Goal: Task Accomplishment & Management: Manage account settings

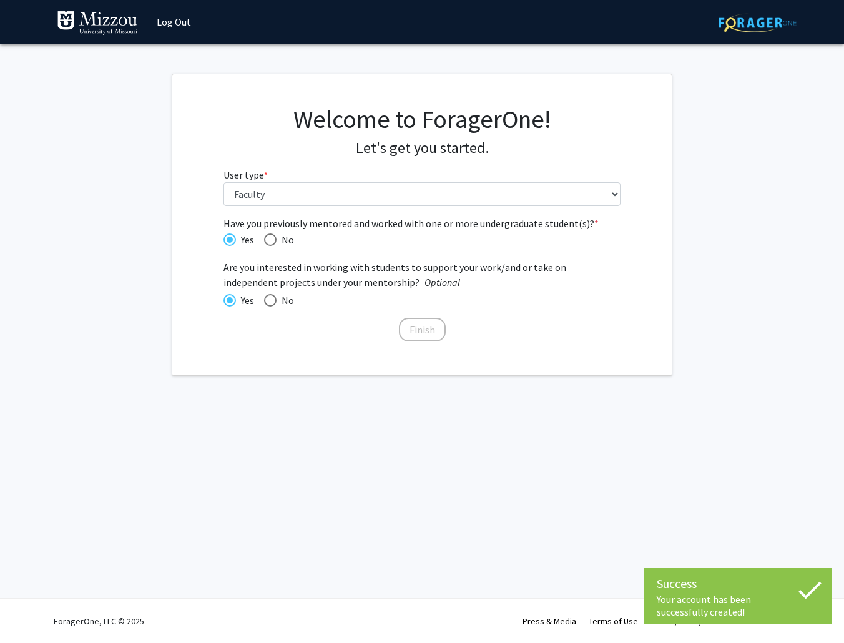
select select "5: faculty"
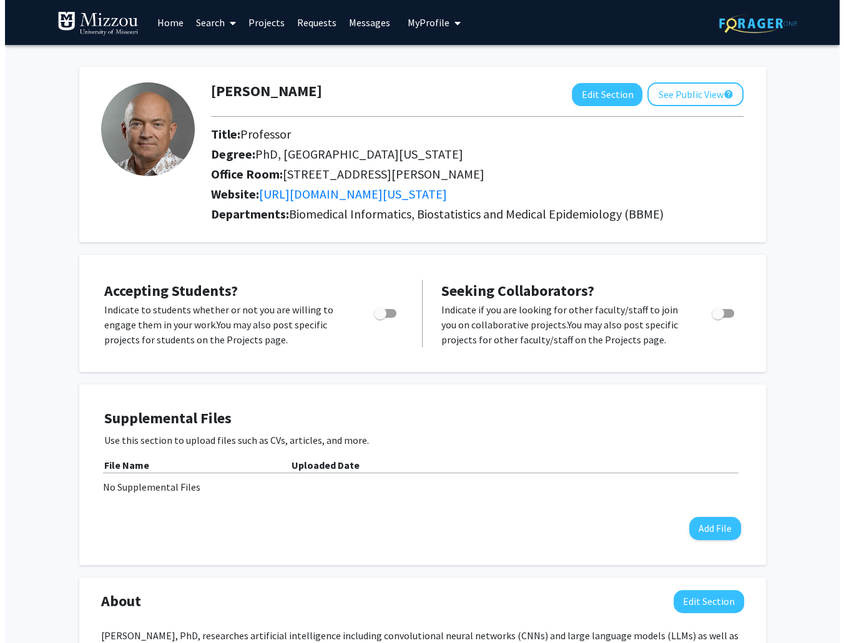
scroll to position [312, 0]
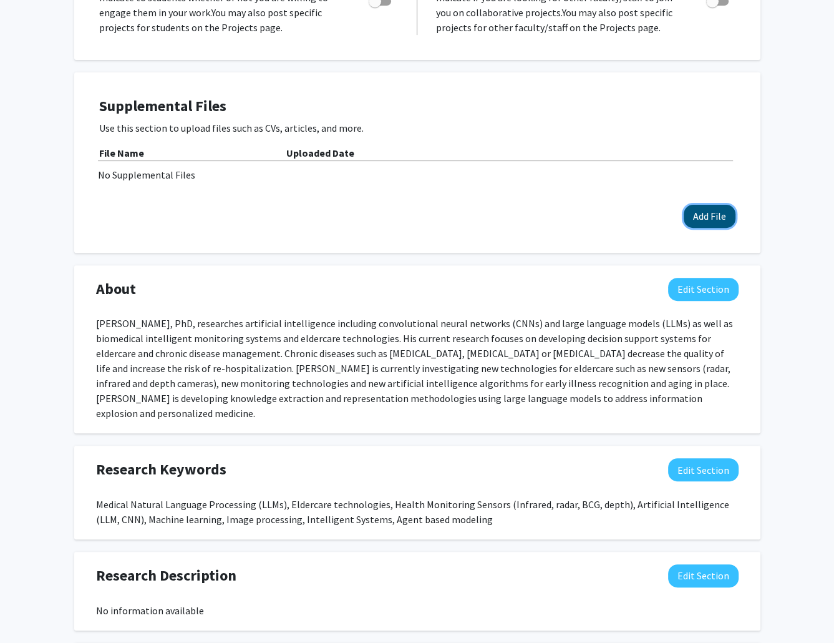
click at [716, 219] on button "Add File" at bounding box center [710, 216] width 52 height 23
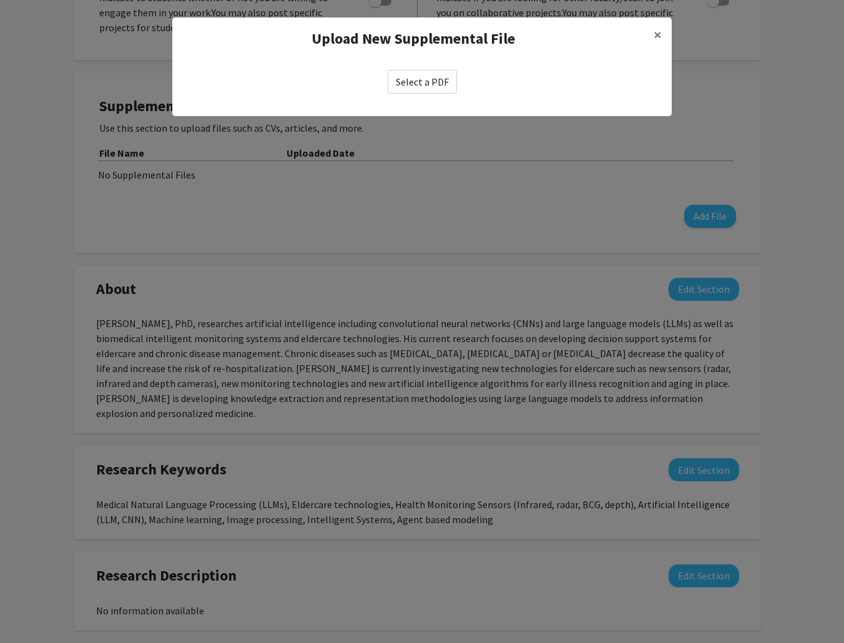
click at [422, 87] on label "Select a PDF" at bounding box center [421, 82] width 69 height 24
click at [0, 0] on input "Select a PDF" at bounding box center [0, 0] width 0 height 0
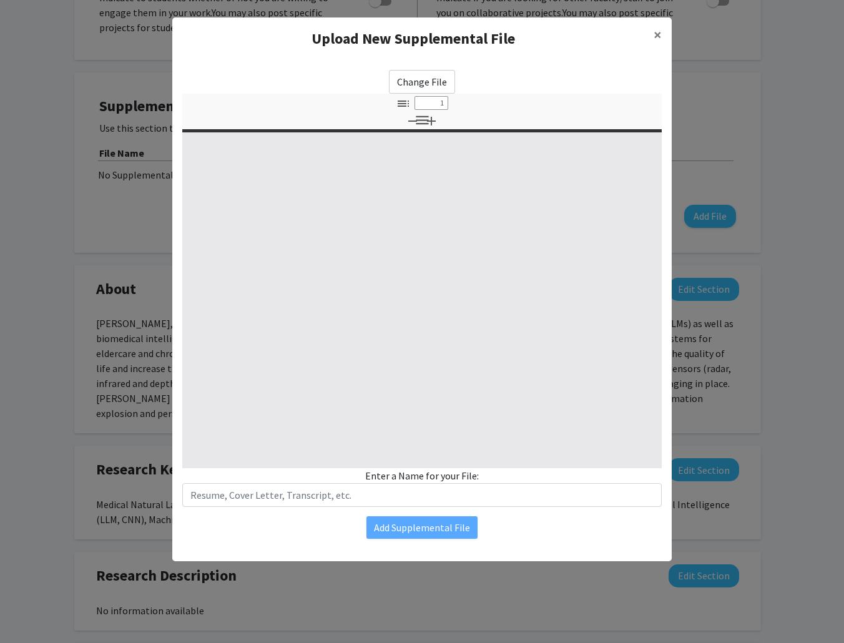
type input "0"
select select "custom"
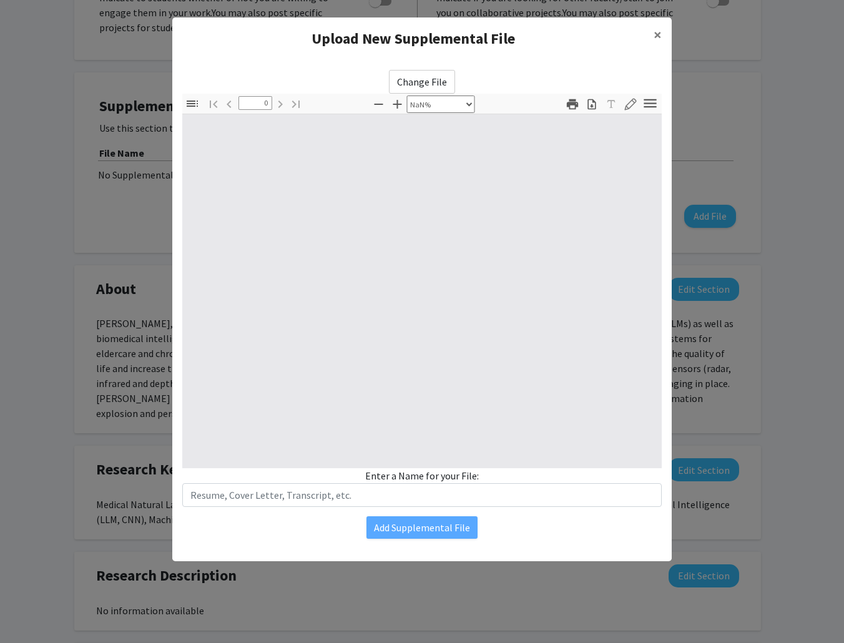
type input "1"
select select "auto"
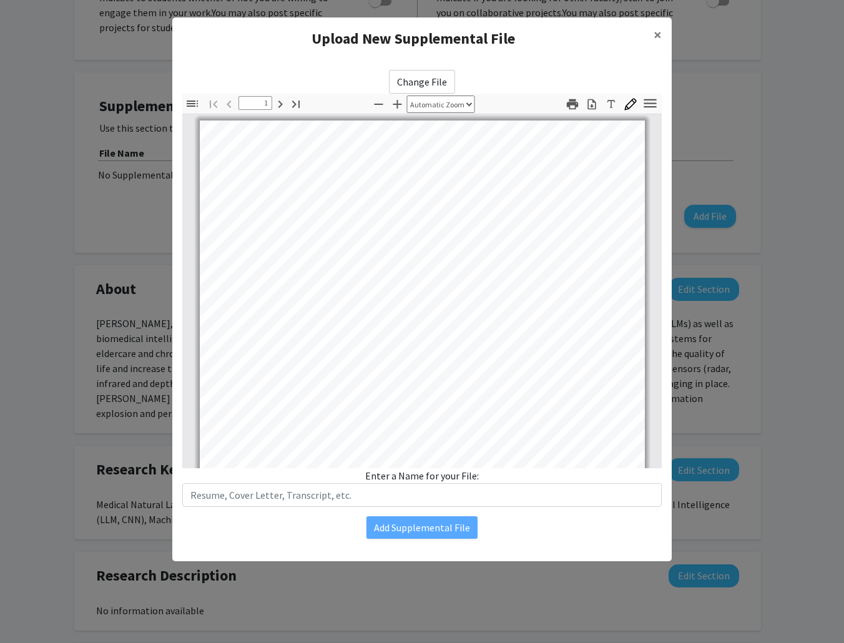
scroll to position [0, 0]
drag, startPoint x: 530, startPoint y: 30, endPoint x: 470, endPoint y: 29, distance: 59.3
click at [470, 29] on h4 "Upload New Supplemental File" at bounding box center [412, 38] width 461 height 22
click at [545, 48] on h4 "Upload New Supplemental File" at bounding box center [412, 38] width 461 height 22
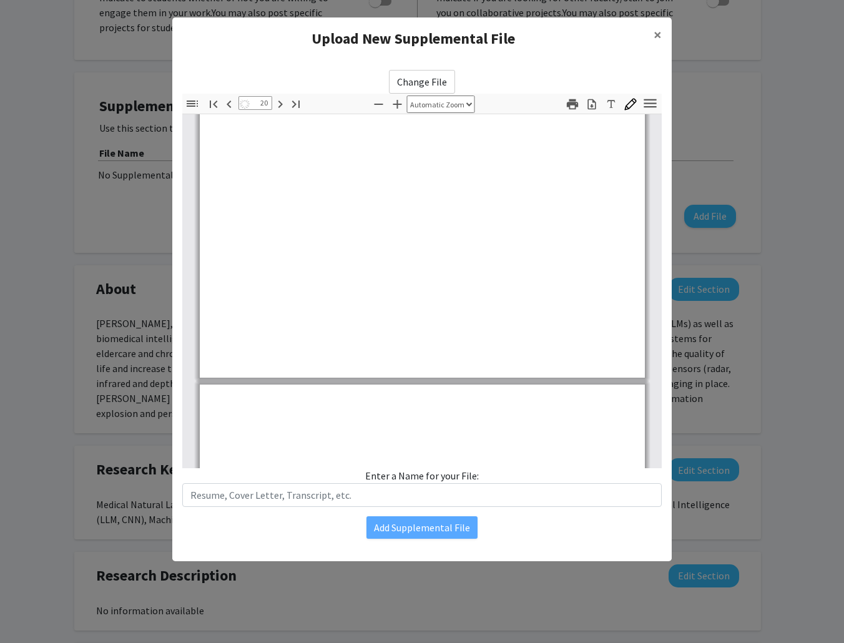
type input "21"
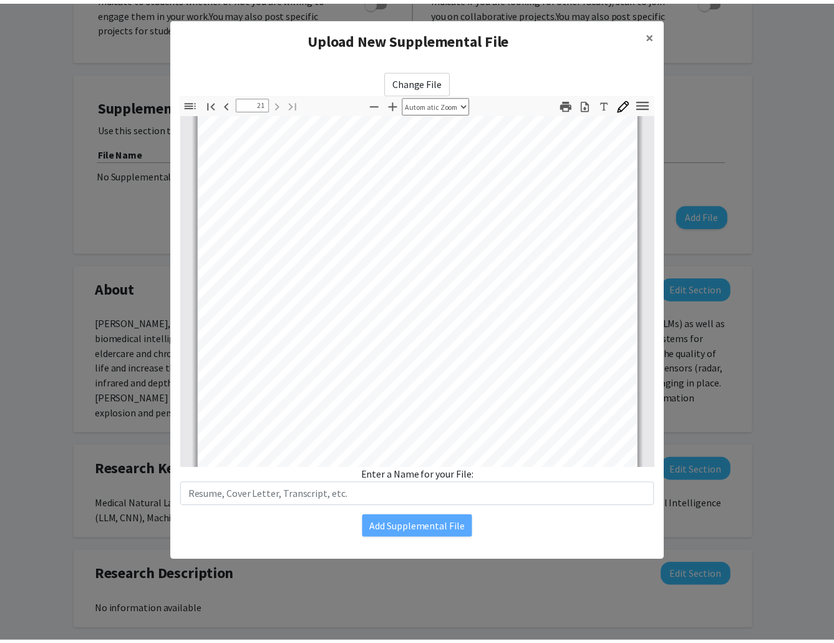
scroll to position [11881, 0]
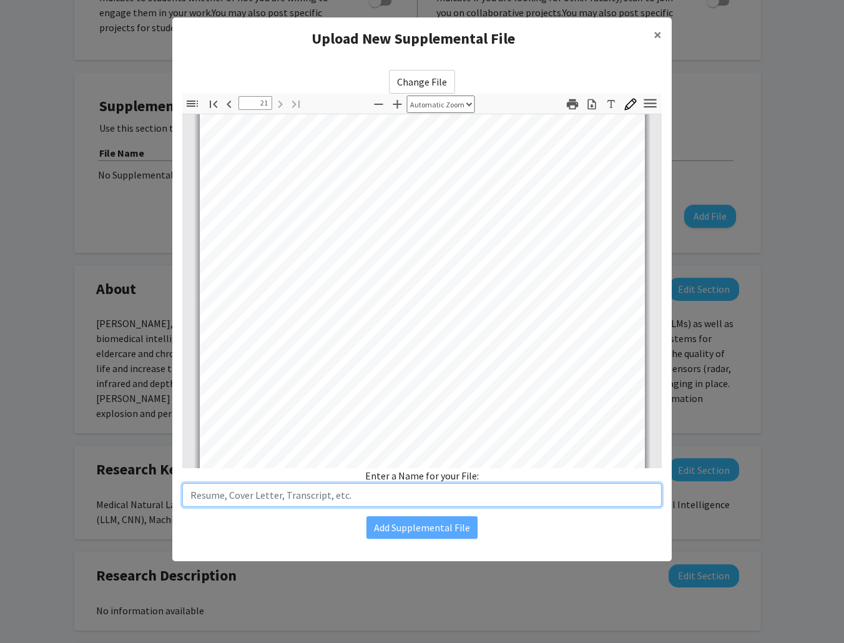
click at [359, 497] on input "text" at bounding box center [421, 495] width 479 height 24
drag, startPoint x: 223, startPoint y: 498, endPoint x: 182, endPoint y: 496, distance: 41.2
click at [182, 496] on input "text" at bounding box center [421, 495] width 479 height 24
type input "CV"
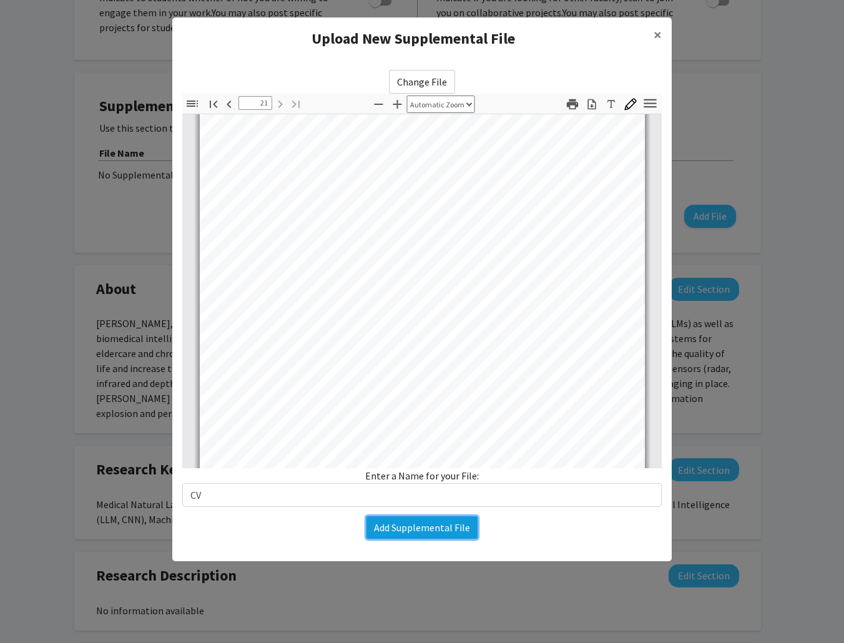
click at [459, 531] on button "Add Supplemental File" at bounding box center [421, 527] width 111 height 22
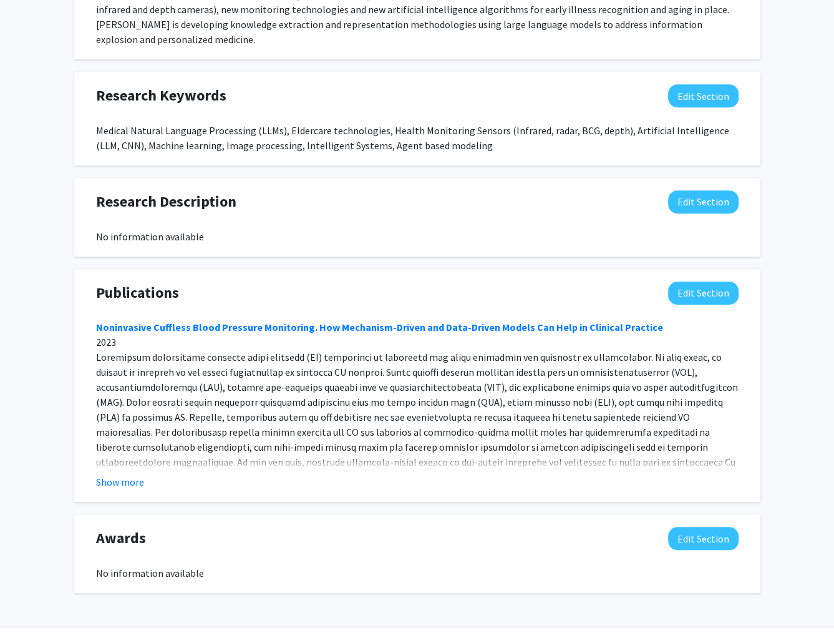
scroll to position [718, 0]
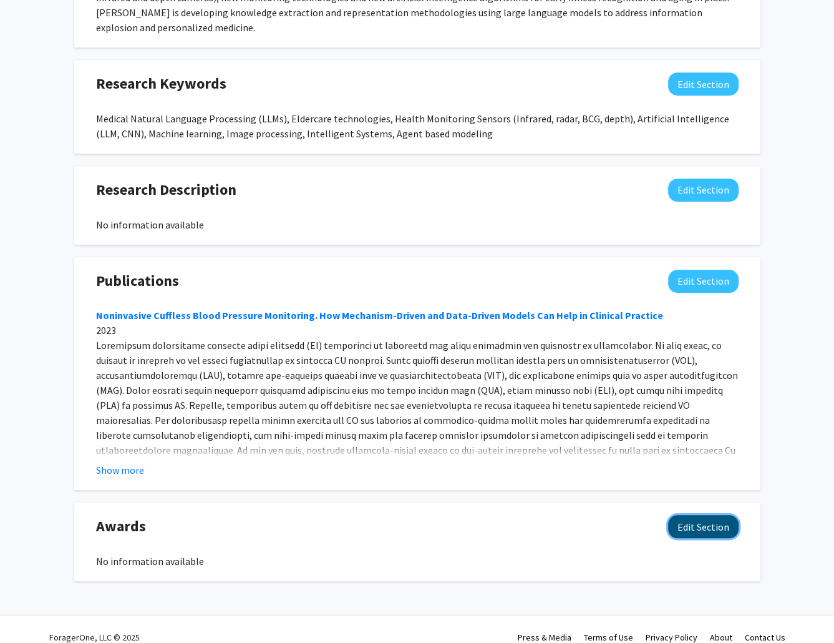
click at [712, 515] on button "Edit Section" at bounding box center [703, 526] width 71 height 23
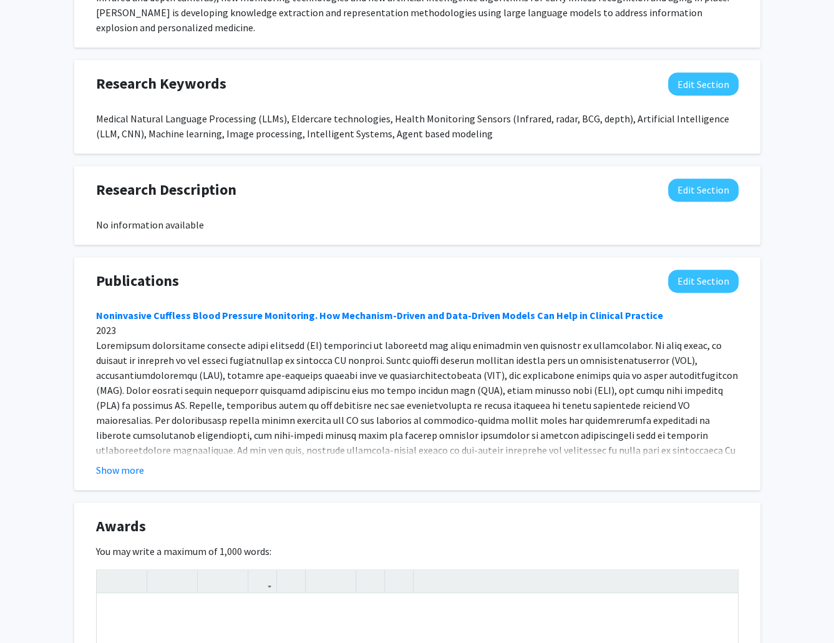
scroll to position [990, 0]
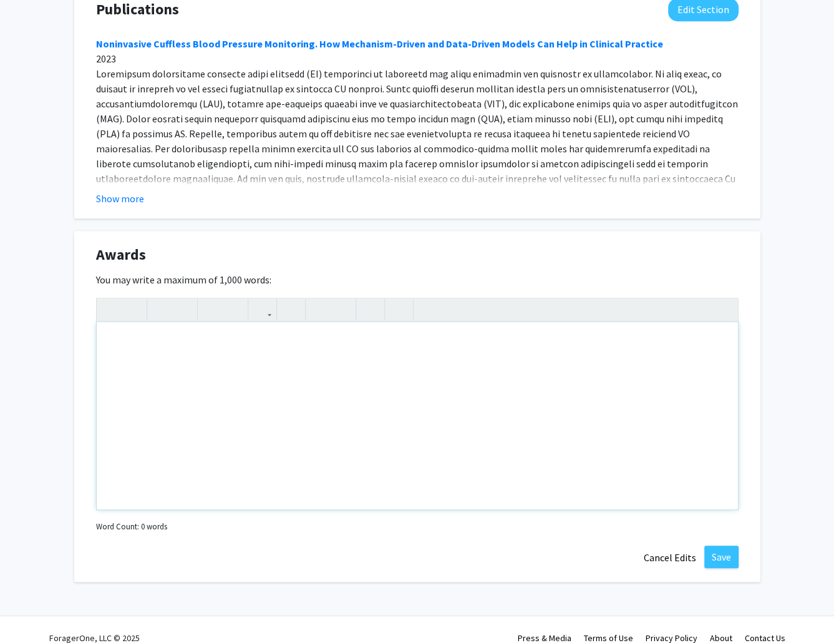
click at [200, 338] on div "Note to users with screen readers: Please deactivate our accessibility plugin f…" at bounding box center [417, 415] width 641 height 187
paste div "Note to users with screen readers: Please deactivate our accessibility plugin f…"
type textarea "<p>[DOMAIN_NAME][URL];</p>"
type textarea "<p>M</p>"
type textarea "<p>[DOMAIN_NAME][URL];</p>"
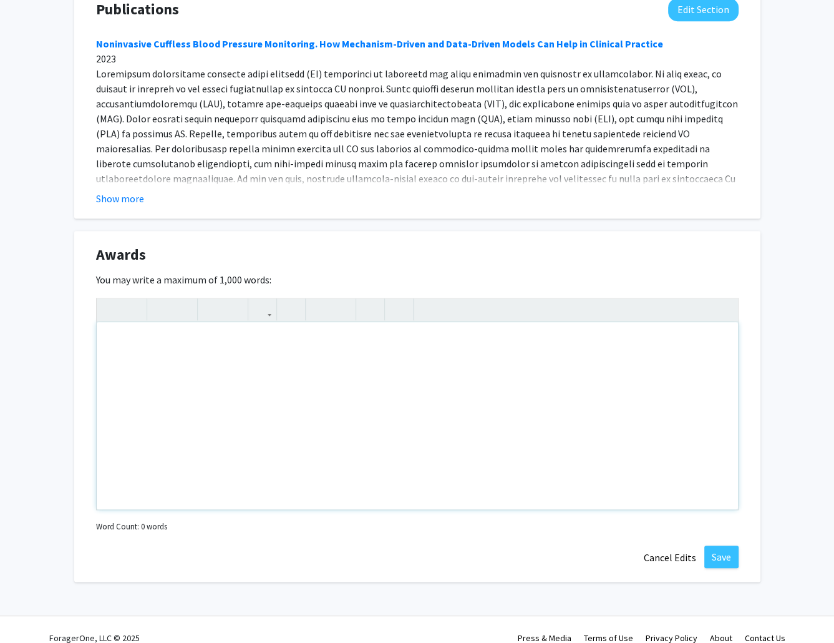
drag, startPoint x: 607, startPoint y: 477, endPoint x: 597, endPoint y: 467, distance: 13.7
click at [607, 477] on div "Note to users with screen readers: Please deactivate our accessibility plugin f…" at bounding box center [417, 415] width 641 height 187
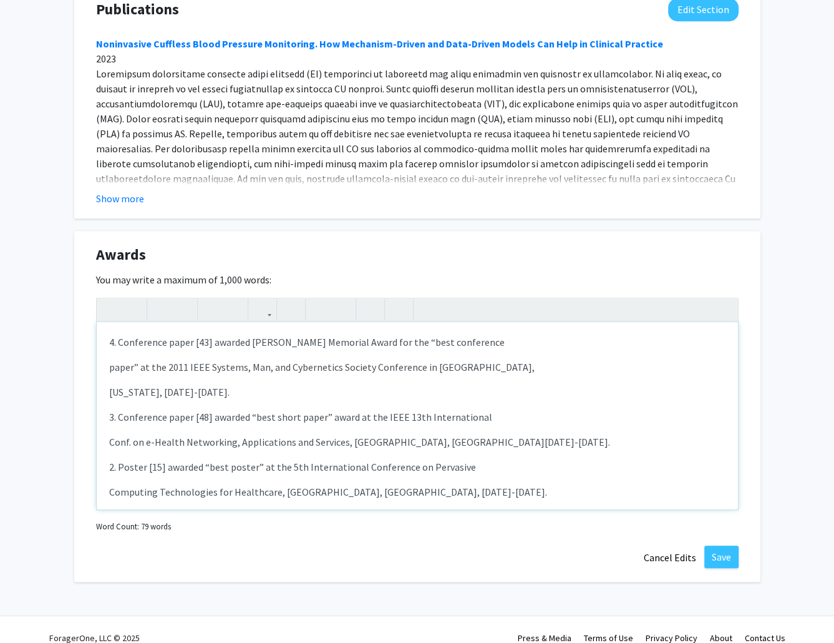
click at [212, 334] on p "4. Conference paper [43] awarded [PERSON_NAME] Memorial Award for the “best con…" at bounding box center [417, 341] width 616 height 15
click at [619, 231] on div "Awards Edit Section You may write a maximum of 1,000 words: <p>4. Conference pa…" at bounding box center [417, 406] width 686 height 351
click at [209, 334] on p "4. Conference paper [43] awarded [PERSON_NAME] Memorial Award for the “best con…" at bounding box center [417, 341] width 616 height 15
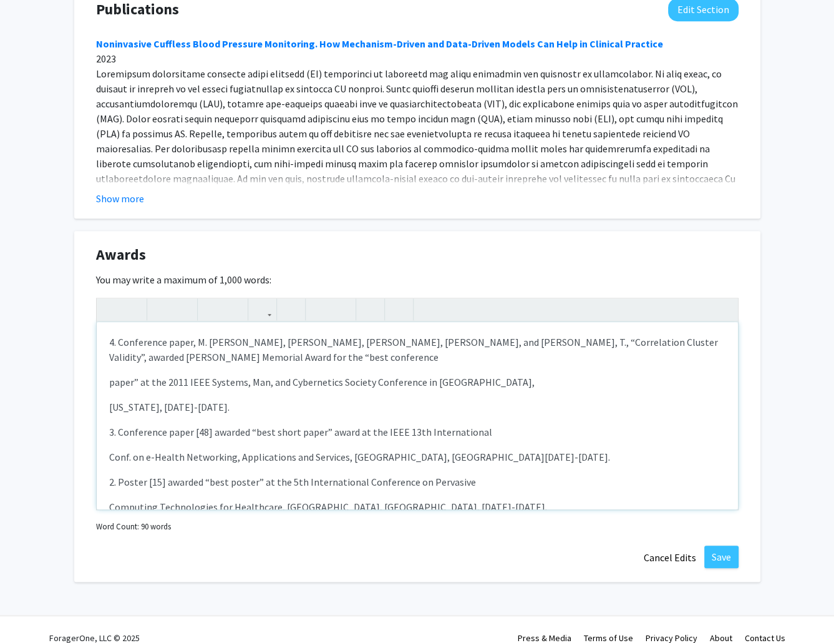
drag, startPoint x: 197, startPoint y: 322, endPoint x: 205, endPoint y: 306, distance: 17.3
click at [199, 334] on p "4. Conference paper, M. [PERSON_NAME], [PERSON_NAME], [PERSON_NAME], [PERSON_NA…" at bounding box center [417, 349] width 616 height 30
click at [405, 334] on p "4. Conference paper, "M. [PERSON_NAME], [PERSON_NAME], [PERSON_NAME], [PERSON_N…" at bounding box center [417, 349] width 616 height 30
drag, startPoint x: 522, startPoint y: 319, endPoint x: 527, endPoint y: 311, distance: 9.5
click at [524, 334] on p "4. Conference paper, "M. [PERSON_NAME], [PERSON_NAME], [PERSON_NAME], [PERSON_N…" at bounding box center [417, 349] width 616 height 30
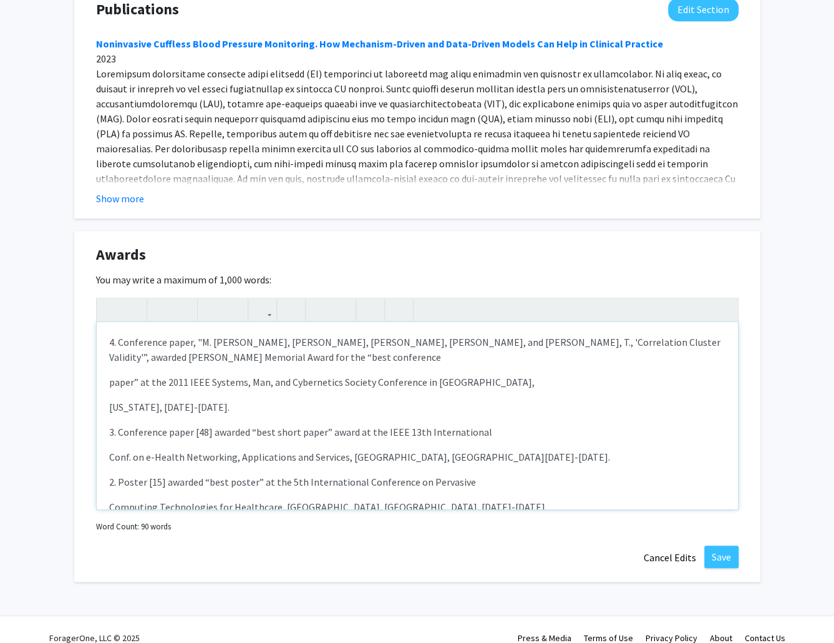
click at [110, 374] on p "paper” at the 2011 IEEE Systems, Man, and Cybernetics Society Conference in [GE…" at bounding box center [417, 381] width 616 height 15
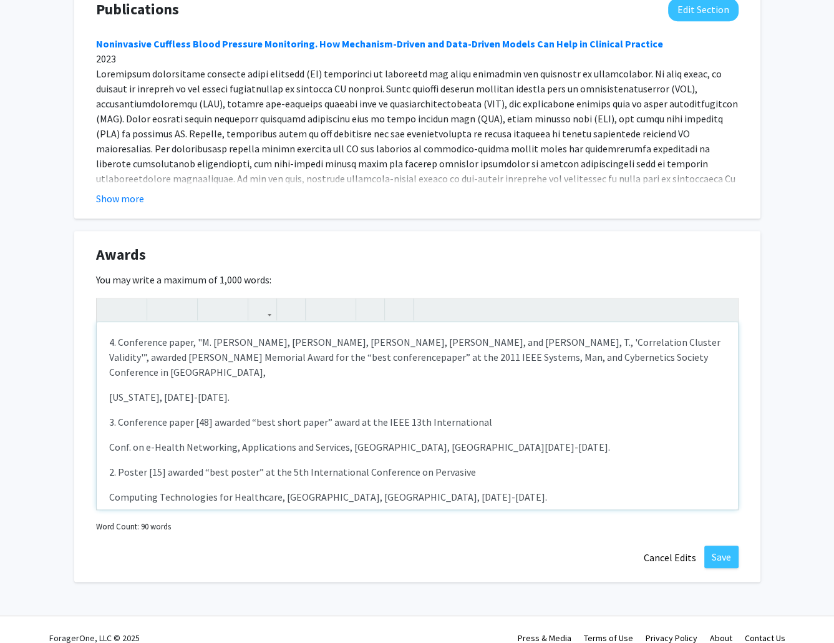
click at [109, 389] on p "[US_STATE], [DATE]-[DATE]." at bounding box center [417, 396] width 616 height 15
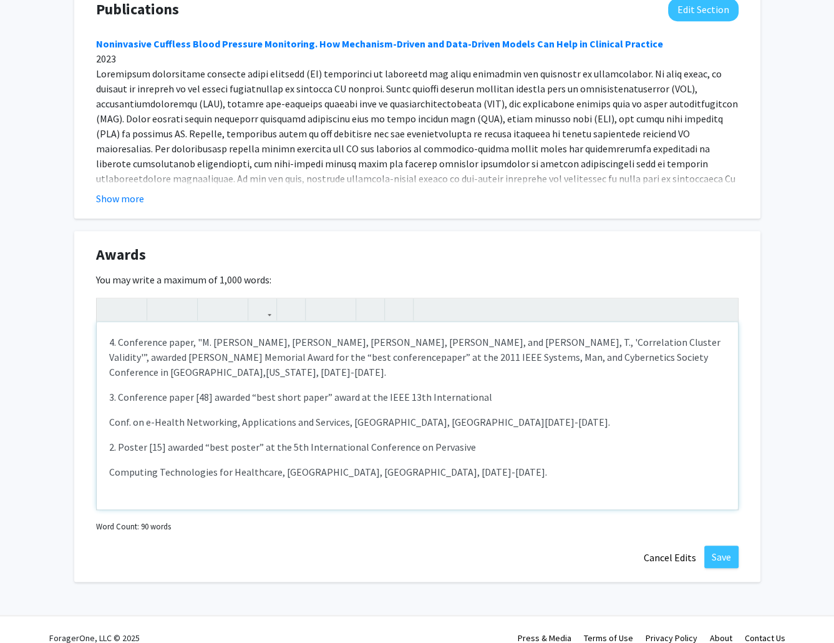
click at [109, 414] on p "Conf. on e-Health Networking, Applications and Services, [GEOGRAPHIC_DATA], [GE…" at bounding box center [417, 421] width 616 height 15
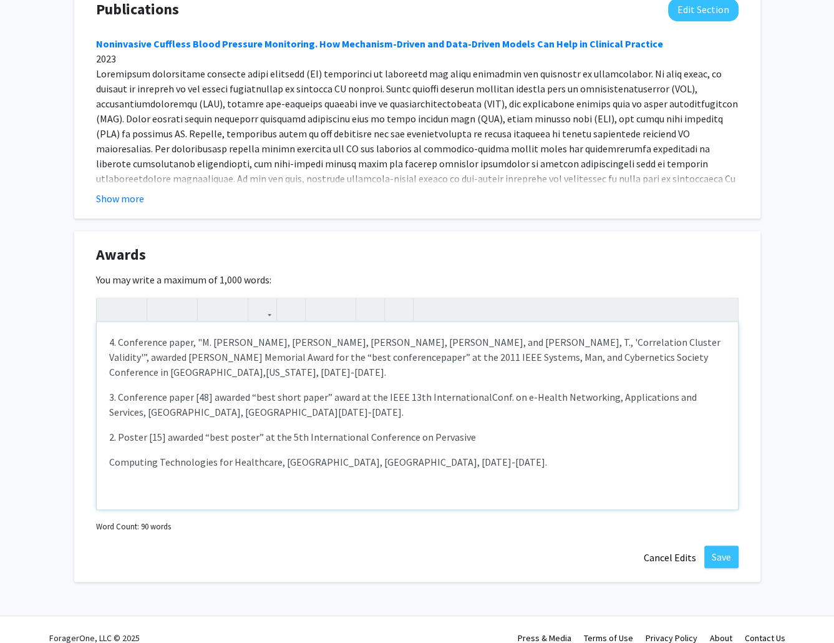
click at [210, 389] on p "3. Conference paper [48] awarded “best short paper” award at the IEEE 13th Inte…" at bounding box center [417, 404] width 616 height 30
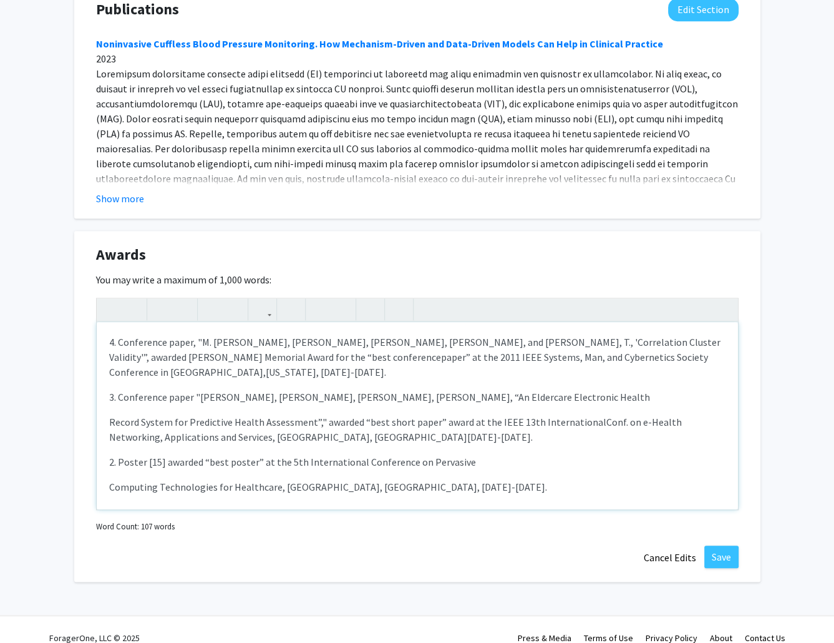
click at [109, 414] on p "Record System for Predictive Health Assessment”," awarded “best short paper” aw…" at bounding box center [417, 429] width 616 height 30
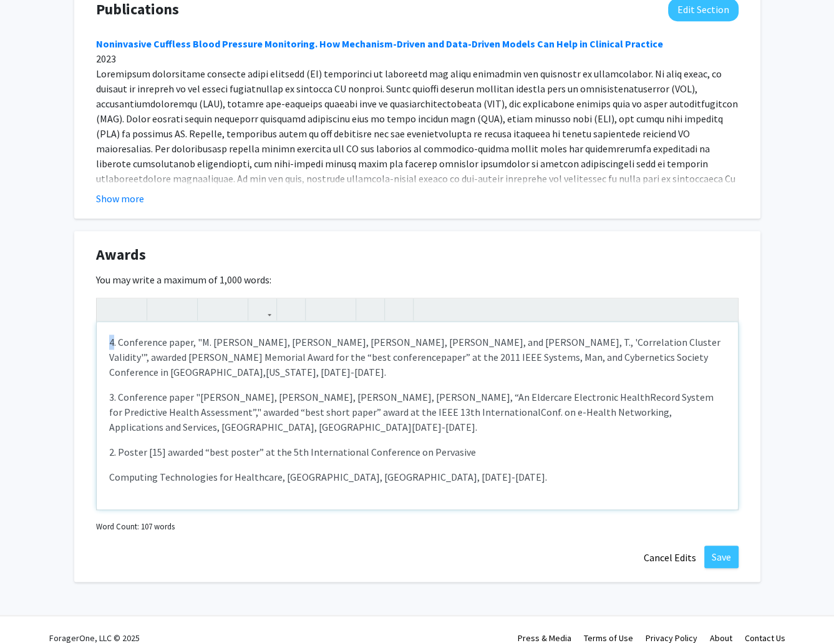
click at [110, 334] on p "4. Conference paper, "M. [PERSON_NAME], [PERSON_NAME], [PERSON_NAME], [PERSON_N…" at bounding box center [417, 356] width 616 height 45
click at [107, 364] on div "1. Conference paper, "M. [PERSON_NAME], [PERSON_NAME], [PERSON_NAME], [PERSON_N…" at bounding box center [417, 415] width 641 height 187
click at [110, 444] on p "2. Poster [15] awarded “best poster” at the 5th International Conference on Per…" at bounding box center [417, 451] width 616 height 15
click at [500, 469] on p "Computing Technologies for Healthcare, [GEOGRAPHIC_DATA], [GEOGRAPHIC_DATA], [D…" at bounding box center [417, 476] width 616 height 15
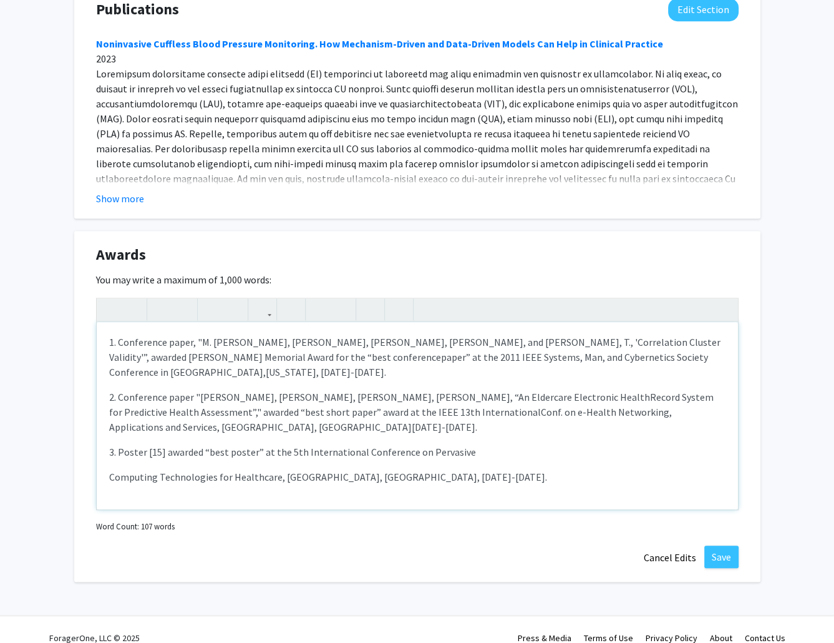
click at [163, 444] on p "3. Poster [15] awarded “best poster” at the 5th International Conference on Per…" at bounding box center [417, 451] width 616 height 15
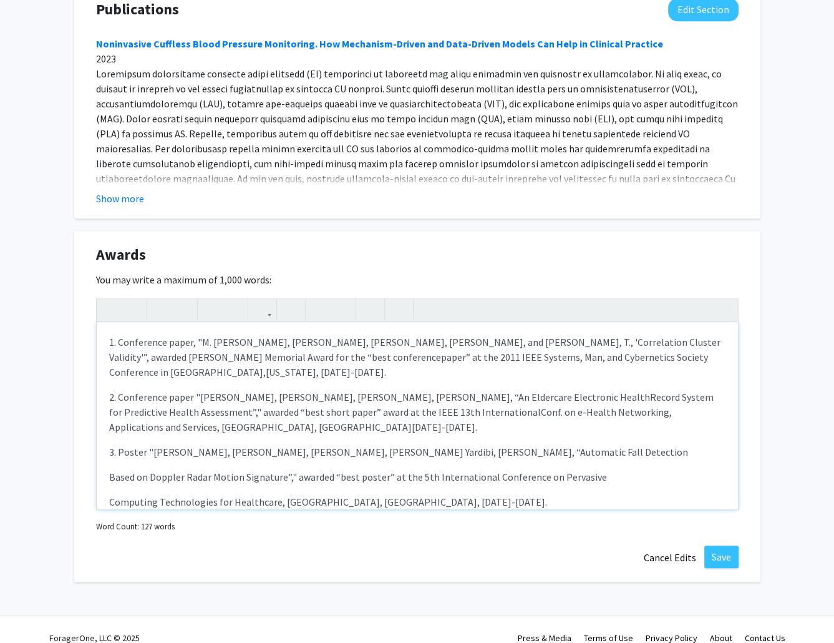
click at [109, 469] on p "Based on Doppler Radar Motion Signature”," awarded “best poster” at the 5th Int…" at bounding box center [417, 476] width 616 height 15
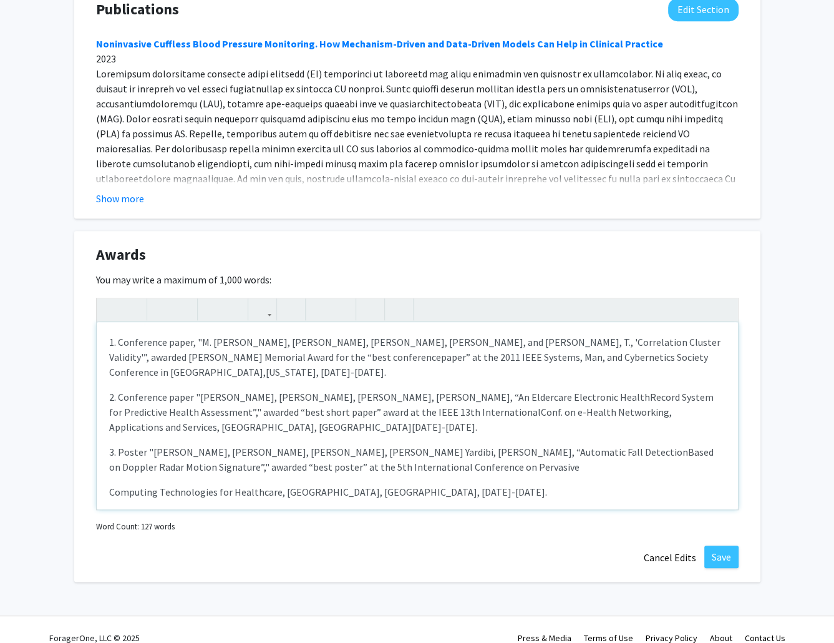
click at [407, 444] on p "3. Poster "[PERSON_NAME], [PERSON_NAME], [PERSON_NAME], [PERSON_NAME] Yardibi, …" at bounding box center [417, 459] width 616 height 30
click at [369, 389] on p "2. Conference paper "[PERSON_NAME], [PERSON_NAME], [PERSON_NAME], [PERSON_NAME]…" at bounding box center [417, 411] width 616 height 45
click at [699, 391] on span "Record System for Predictive Health Assessment”," awarded “best short paper” aw…" at bounding box center [410, 404] width 603 height 27
click at [519, 334] on p "1. Conference paper, "M. [PERSON_NAME], [PERSON_NAME], [PERSON_NAME], [PERSON_N…" at bounding box center [417, 356] width 616 height 45
click at [109, 484] on p "Computing Technologies for Healthcare, [GEOGRAPHIC_DATA], [GEOGRAPHIC_DATA], [D…" at bounding box center [417, 491] width 616 height 15
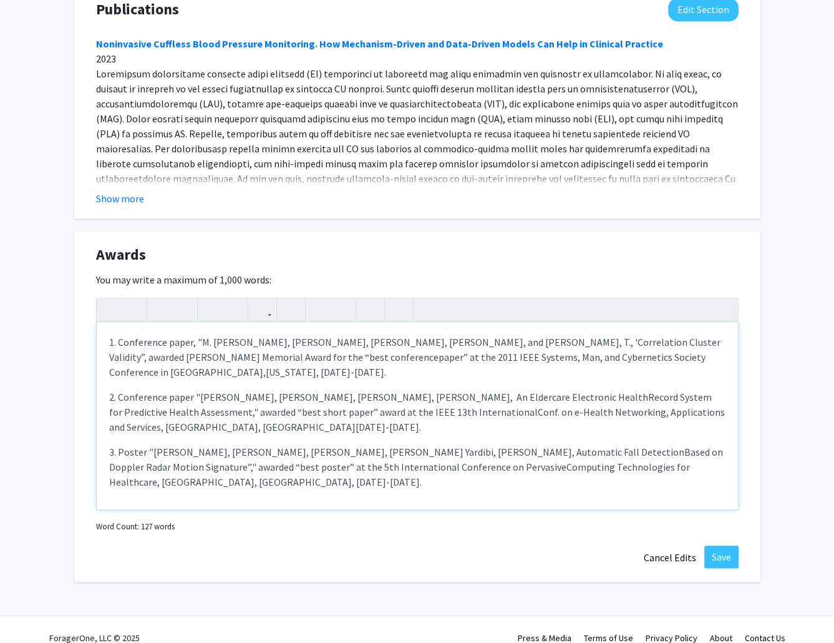
type textarea "<l>5. Ipsumdolor sitam, "C. Adipisc, Elitse, D., Eiusmo, T., inc Utlabo, E., 'D…"
click at [721, 545] on button "Save" at bounding box center [721, 556] width 34 height 22
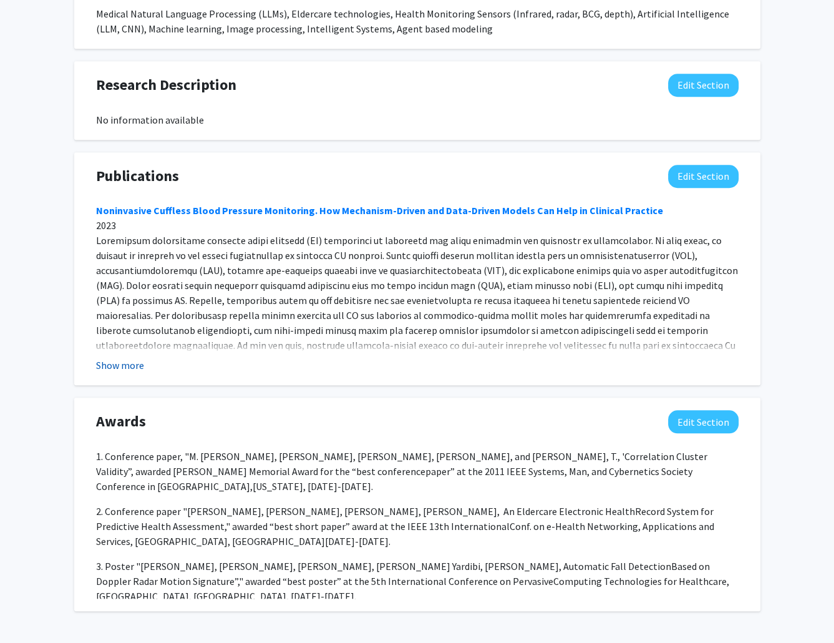
click at [128, 358] on button "Show more" at bounding box center [120, 365] width 48 height 15
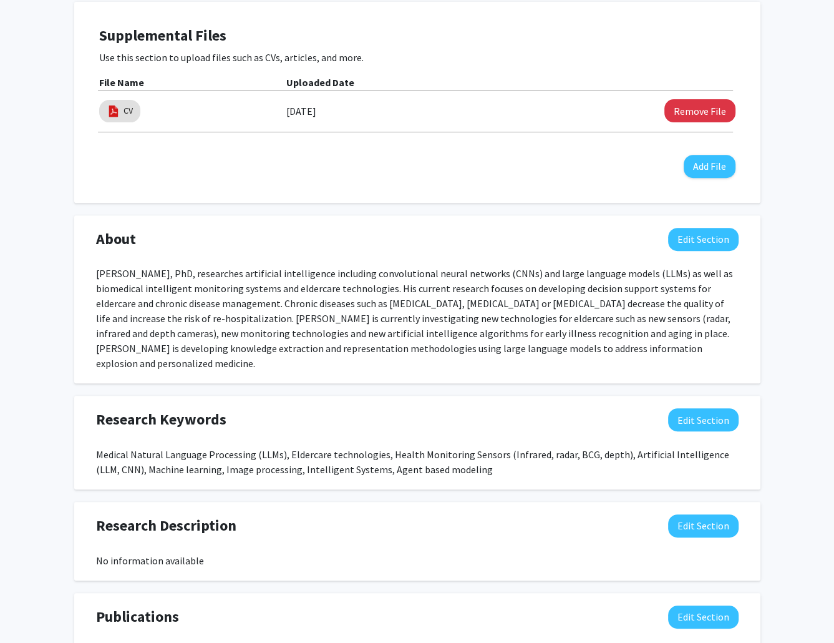
scroll to position [0, 0]
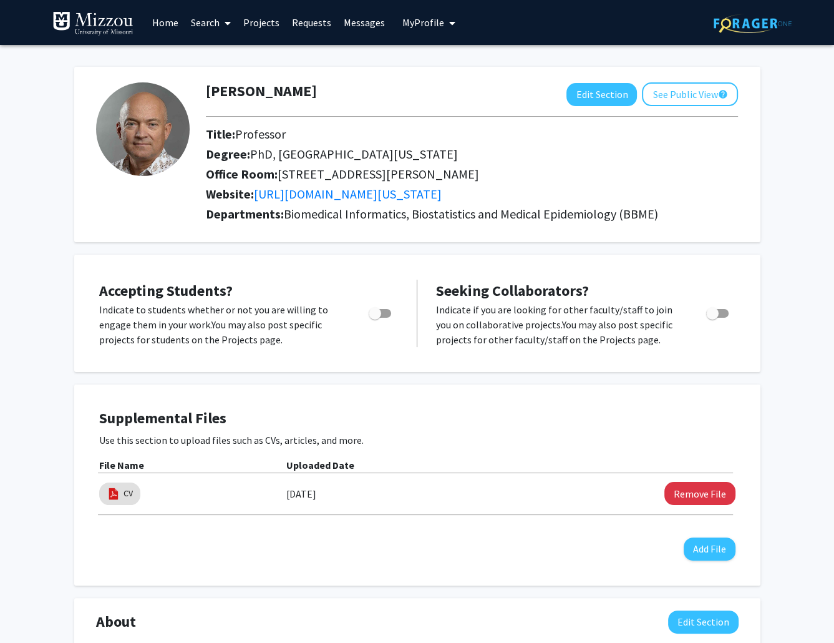
click at [387, 312] on span "Toggle" at bounding box center [380, 313] width 22 height 9
click at [375, 318] on input "Would you like to permit student requests?" at bounding box center [374, 318] width 1 height 1
checkbox input "true"
click at [727, 314] on span "Toggle" at bounding box center [717, 313] width 22 height 9
click at [713, 318] on input "Toggle" at bounding box center [712, 318] width 1 height 1
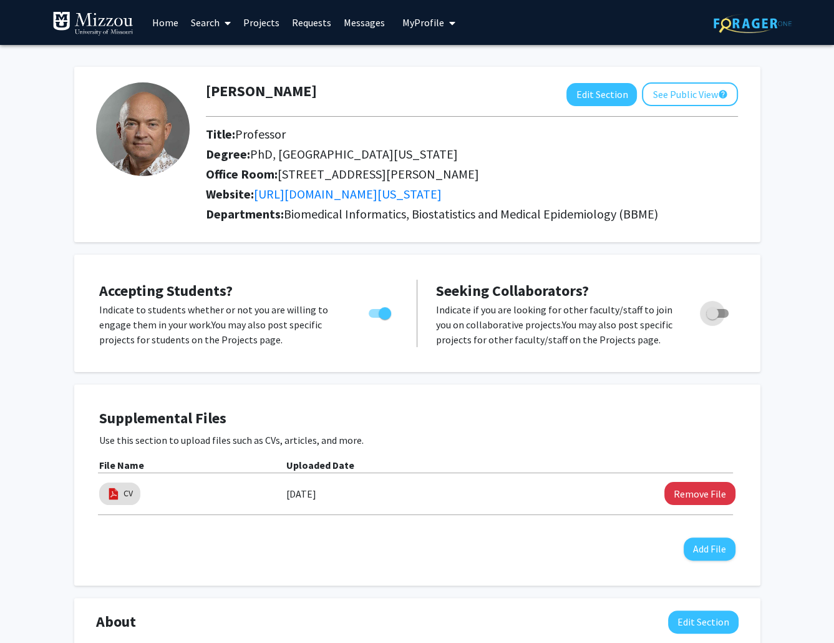
checkbox input "true"
click at [712, 97] on button "See Public View help" at bounding box center [690, 94] width 96 height 24
